Goal: Find specific page/section: Find specific page/section

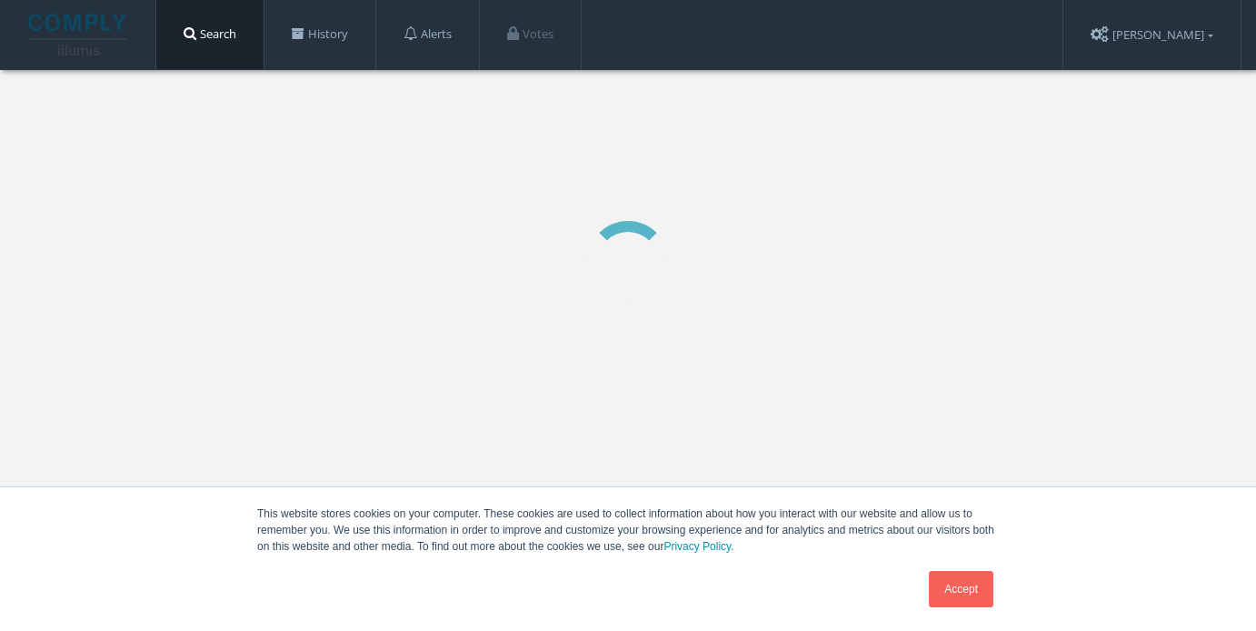
click at [972, 595] on link "Accept" at bounding box center [961, 589] width 65 height 36
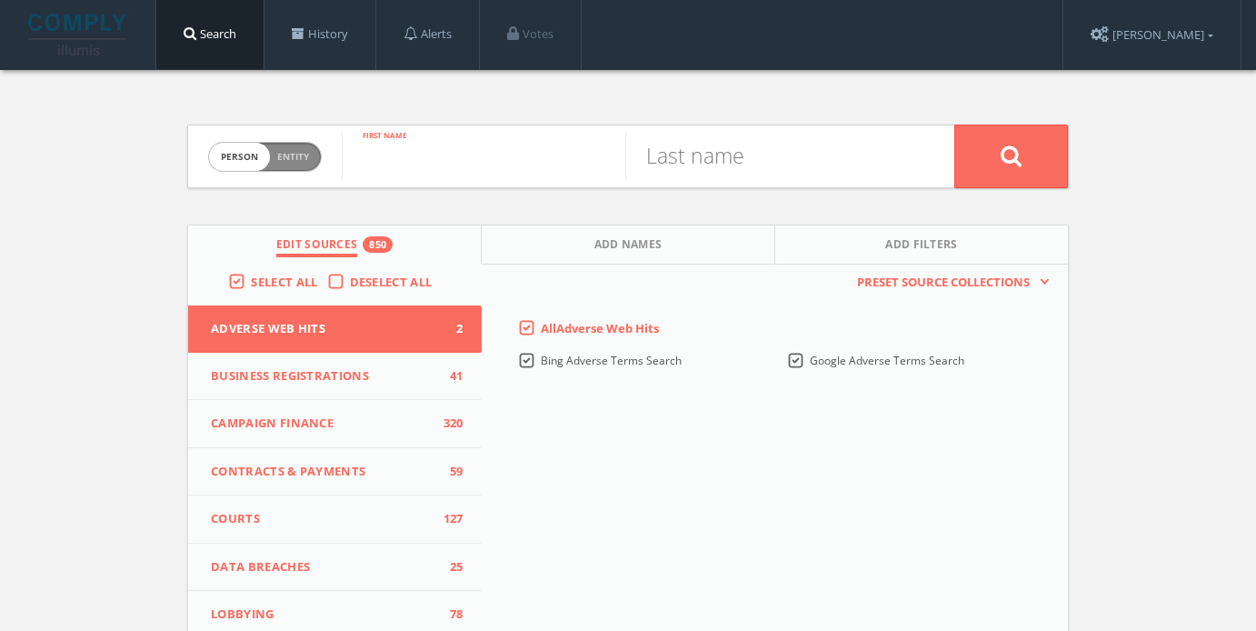
click at [417, 157] on input "text" at bounding box center [484, 156] width 284 height 47
paste input "Santalynda"
type input "Santalynda"
click at [712, 169] on input "text" at bounding box center [767, 156] width 284 height 47
paste input "Thongoh-[PERSON_NAME]"
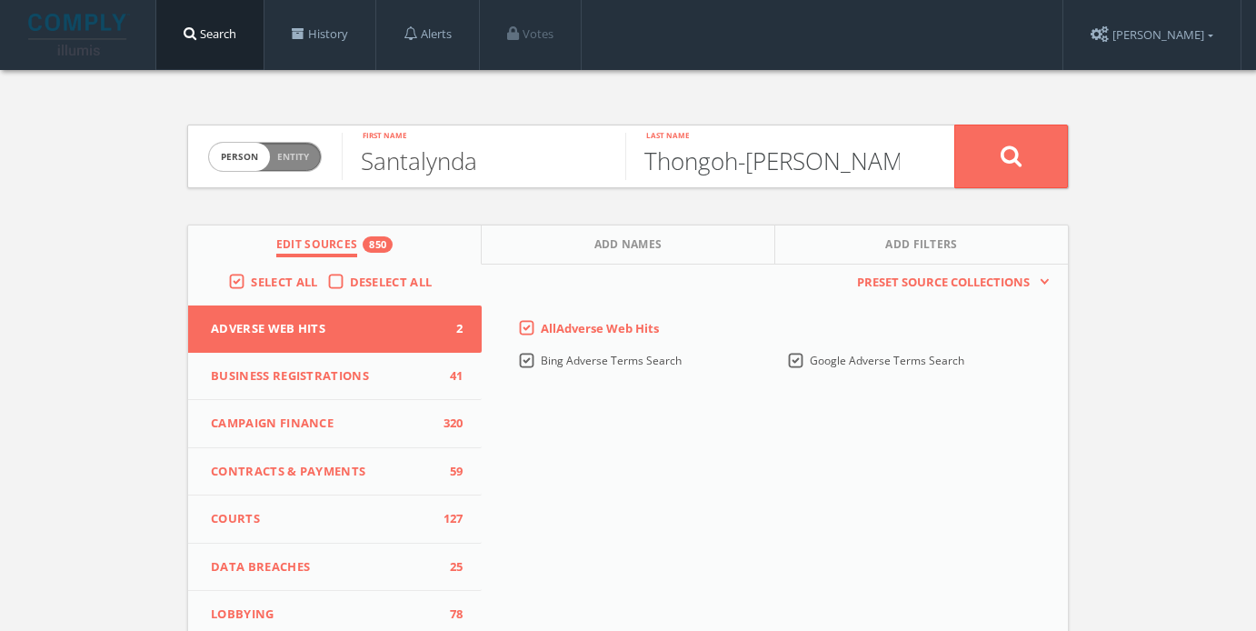
type input "Thongoh-[PERSON_NAME]"
click at [994, 162] on button at bounding box center [1011, 157] width 114 height 64
